Goal: Obtain resource: Obtain resource

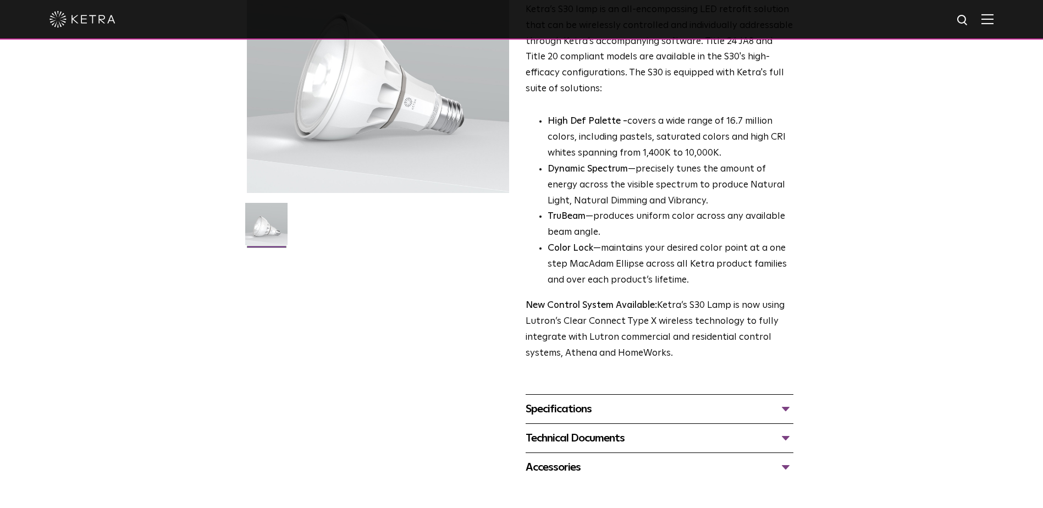
scroll to position [220, 0]
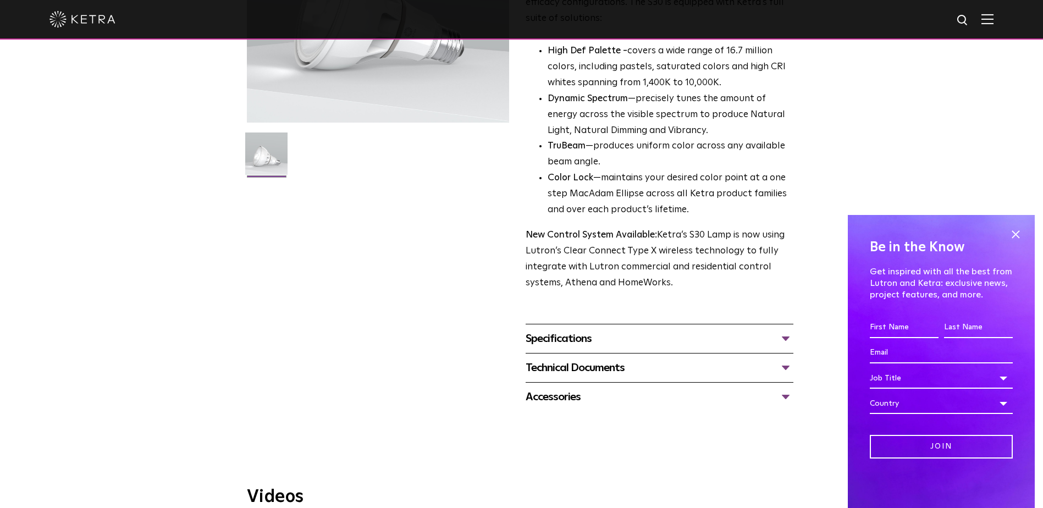
click at [572, 372] on div "Technical Documents" at bounding box center [660, 368] width 268 height 18
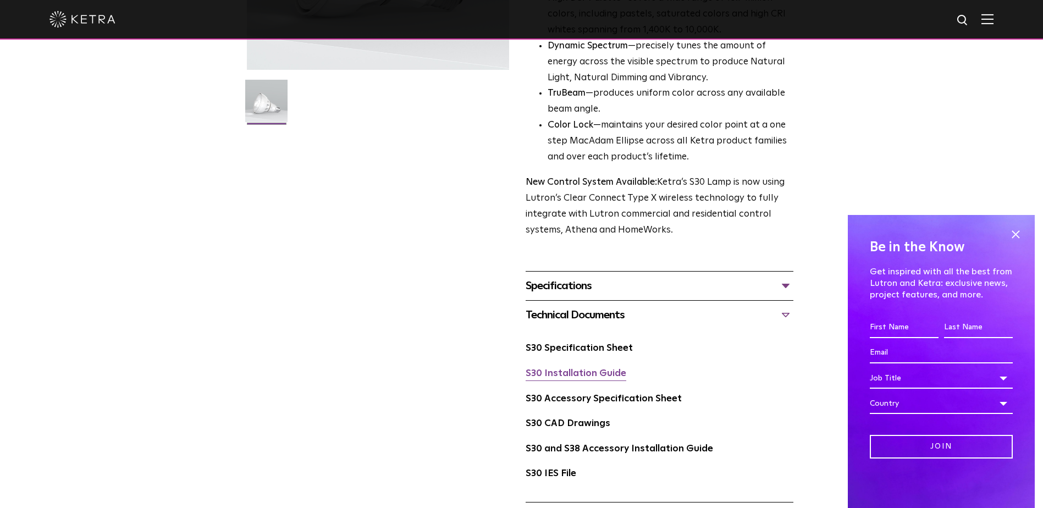
scroll to position [275, 0]
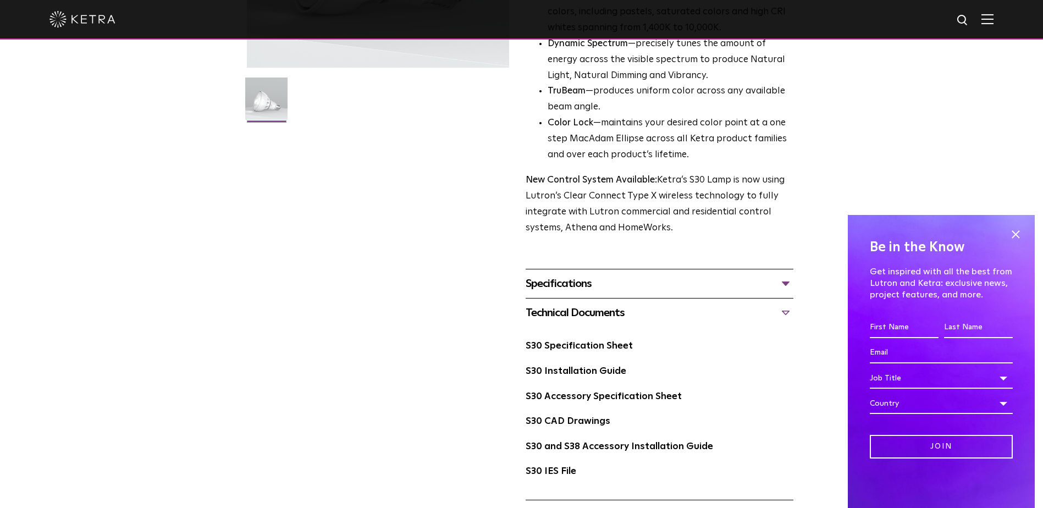
click at [570, 354] on div "S30 Specification Sheet" at bounding box center [660, 350] width 268 height 25
click at [570, 347] on link "S30 Specification Sheet" at bounding box center [579, 345] width 107 height 9
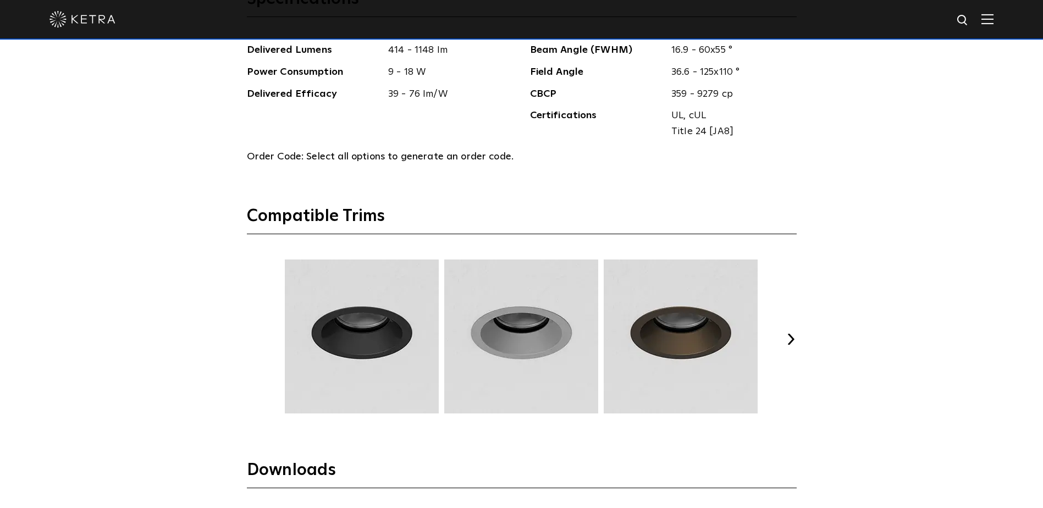
scroll to position [1649, 0]
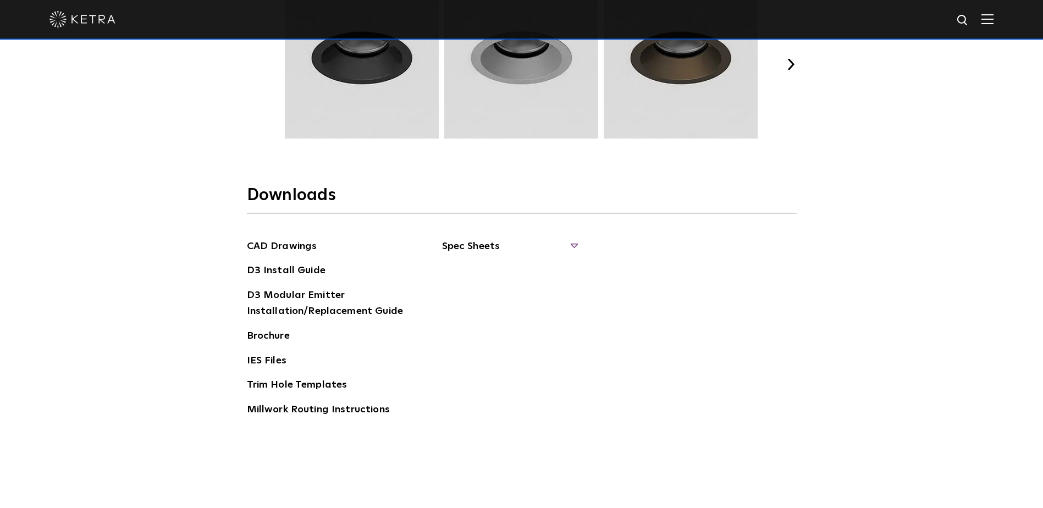
click at [574, 246] on span "Spec Sheets" at bounding box center [509, 251] width 135 height 24
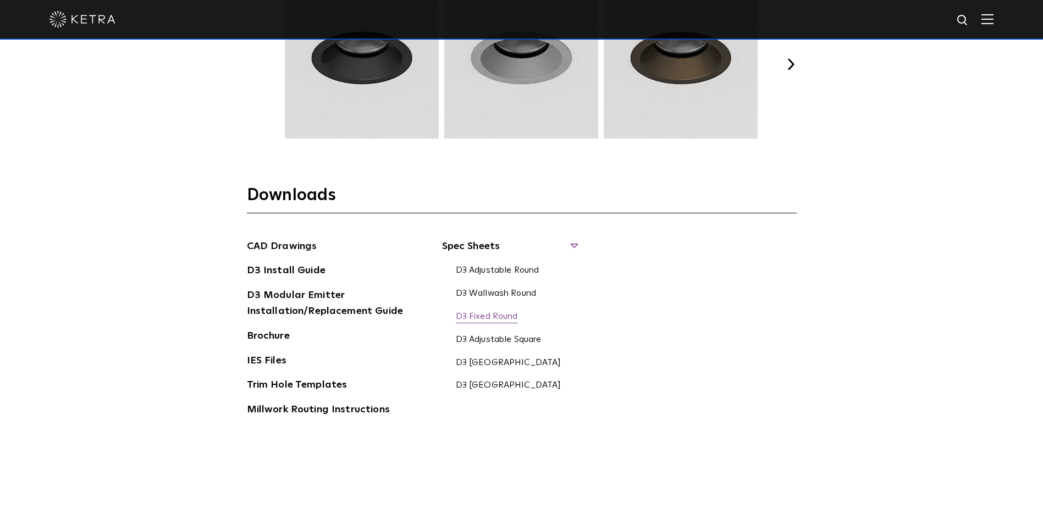
click at [475, 312] on link "D3 Fixed Round" at bounding box center [487, 317] width 62 height 12
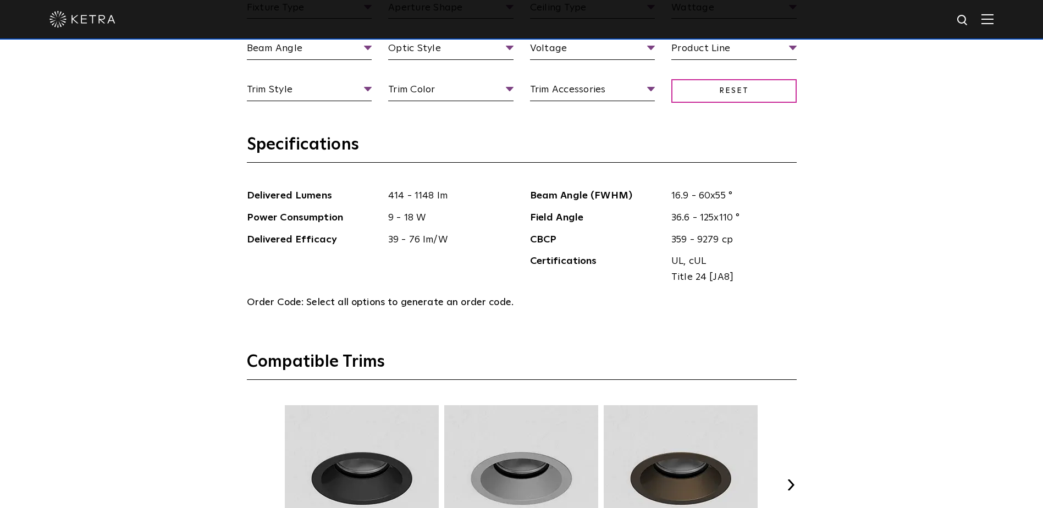
scroll to position [1210, 0]
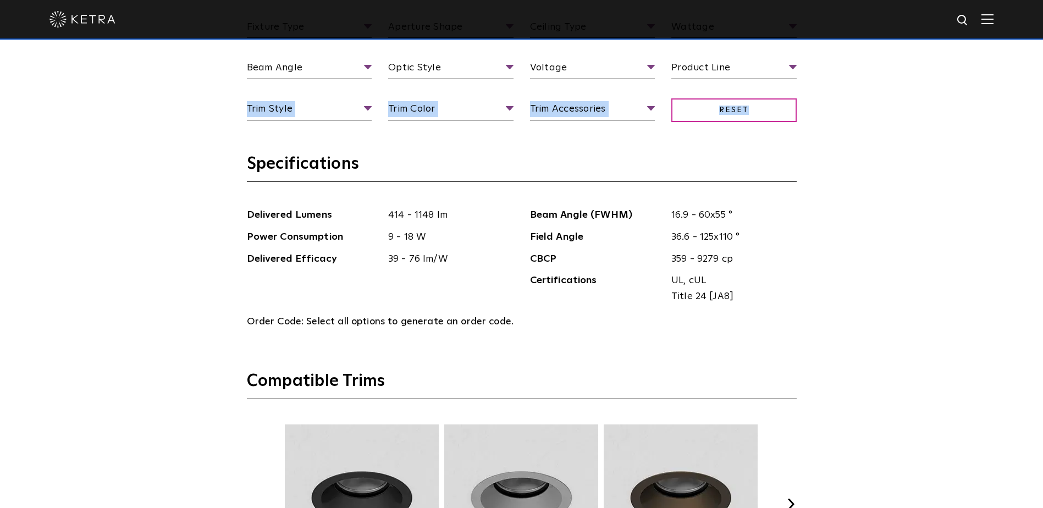
drag, startPoint x: 756, startPoint y: 69, endPoint x: 914, endPoint y: 111, distance: 163.6
click at [914, 111] on div "Select Your Specs Options Fixture Type Fixture Type Adjustable Fixed Wall Wash …" at bounding box center [521, 389] width 1043 height 1120
click at [765, 68] on span "Product Line" at bounding box center [733, 69] width 125 height 19
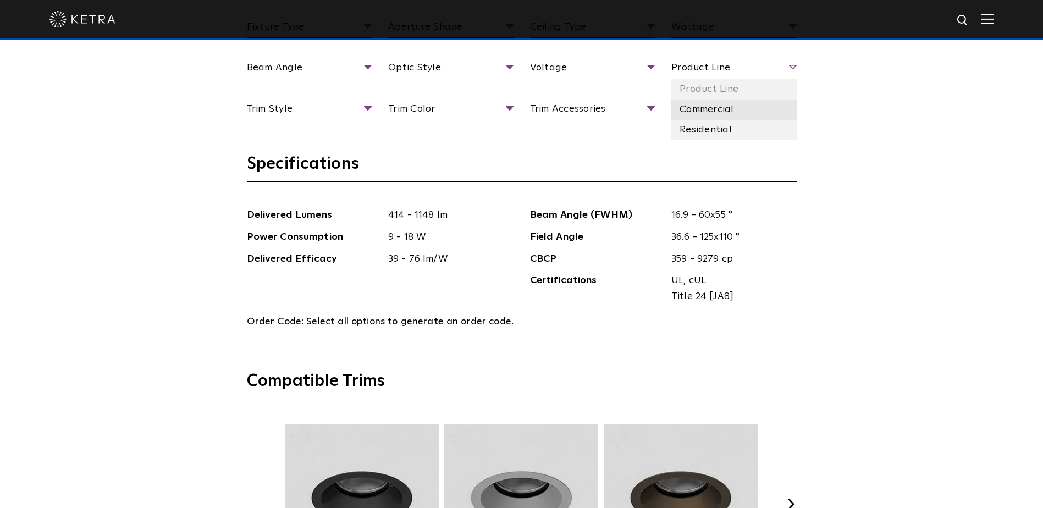
click at [705, 107] on li "Commercial" at bounding box center [733, 110] width 125 height 20
click at [922, 278] on div "Select Your Specs Options Fixture Type Fixture Type Adjustable Fixed Wall Wash …" at bounding box center [521, 389] width 1043 height 1120
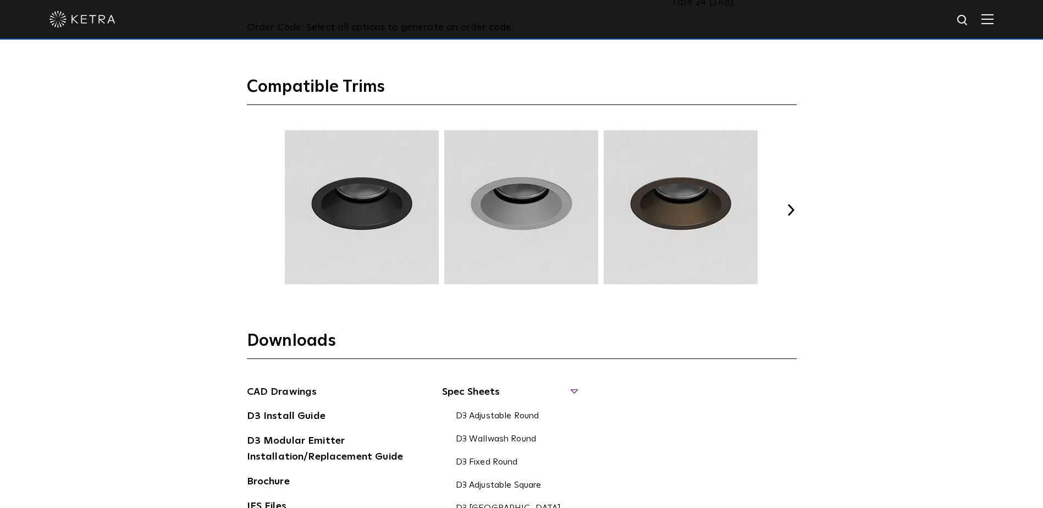
scroll to position [1649, 0]
